Goal: Transaction & Acquisition: Purchase product/service

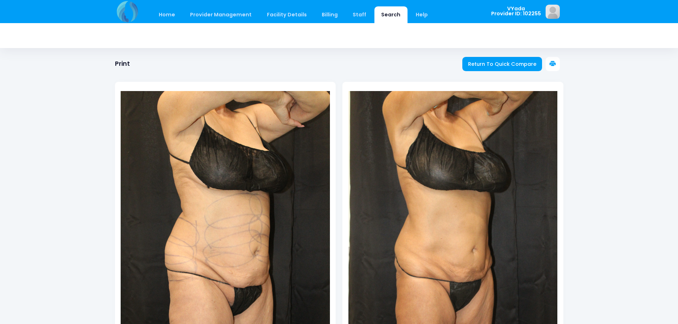
click at [553, 65] on icon at bounding box center [553, 64] width 6 height 6
click at [496, 66] on span "Return To Quick Compare" at bounding box center [502, 64] width 68 height 7
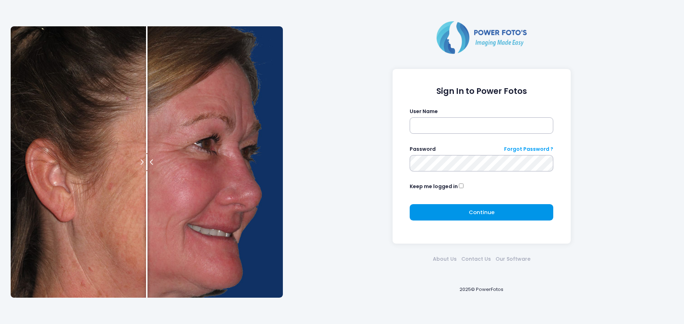
type input "*****"
click at [475, 211] on span "Continue" at bounding box center [482, 212] width 26 height 7
